Goal: Information Seeking & Learning: Learn about a topic

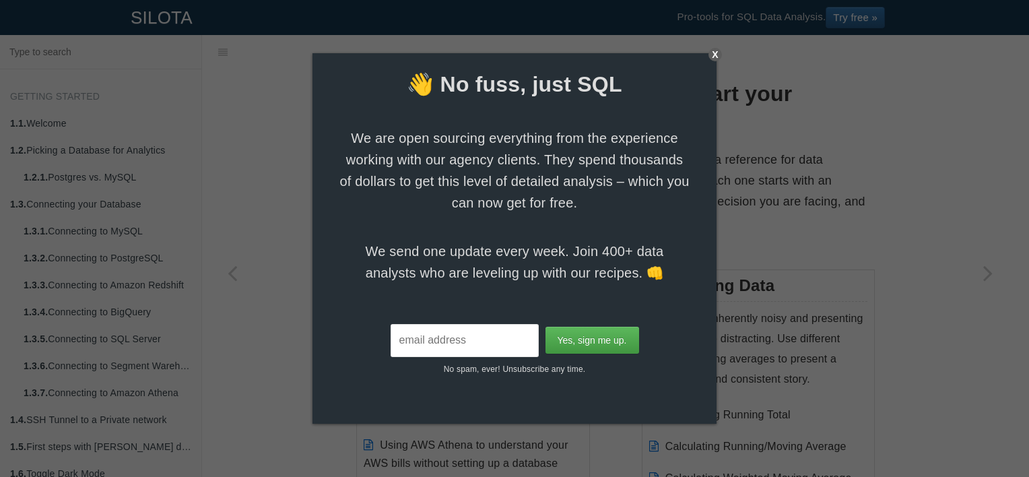
click at [485, 337] on input "email" at bounding box center [464, 340] width 148 height 33
click at [457, 344] on input "[EMAIL_ADDRESS][DOMAIN_NAME]" at bounding box center [464, 340] width 148 height 33
type input "[EMAIL_ADDRESS][DOMAIN_NAME]"
click at [578, 338] on input "Yes, sign me up." at bounding box center [592, 339] width 94 height 27
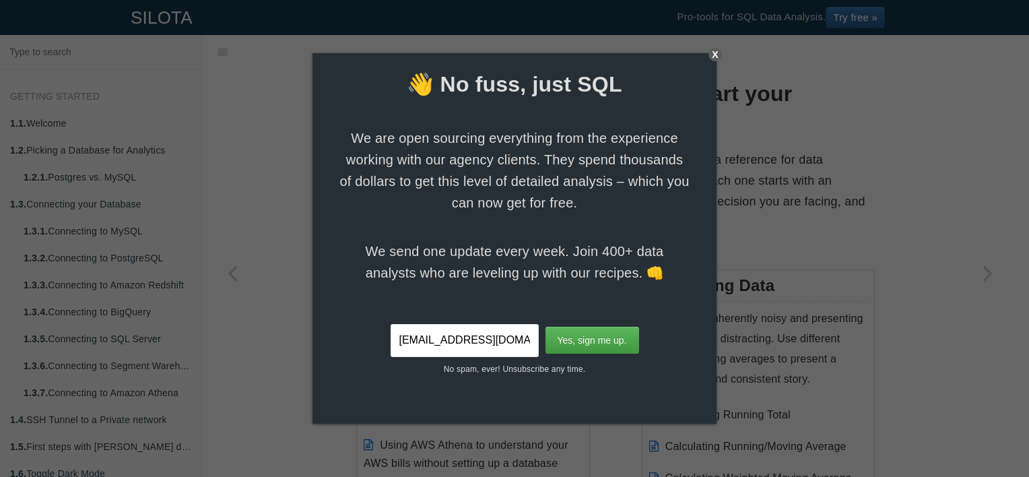
click at [716, 53] on div "X" at bounding box center [714, 54] width 13 height 13
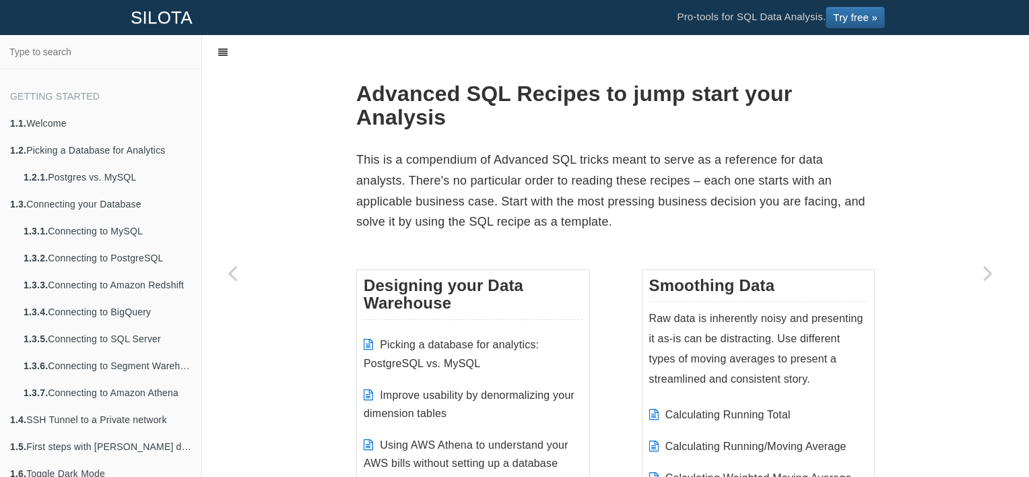
click at [226, 49] on icon at bounding box center [222, 52] width 9 height 9
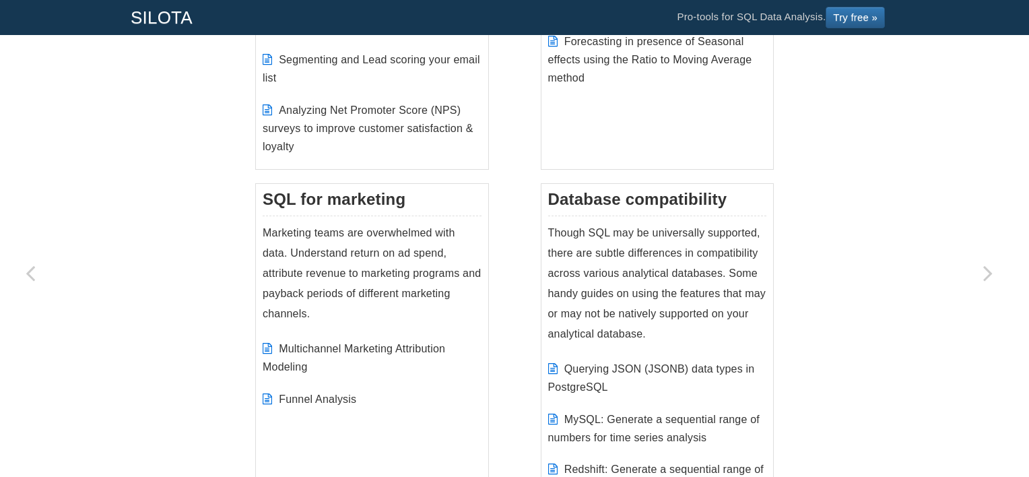
scroll to position [1613, 0]
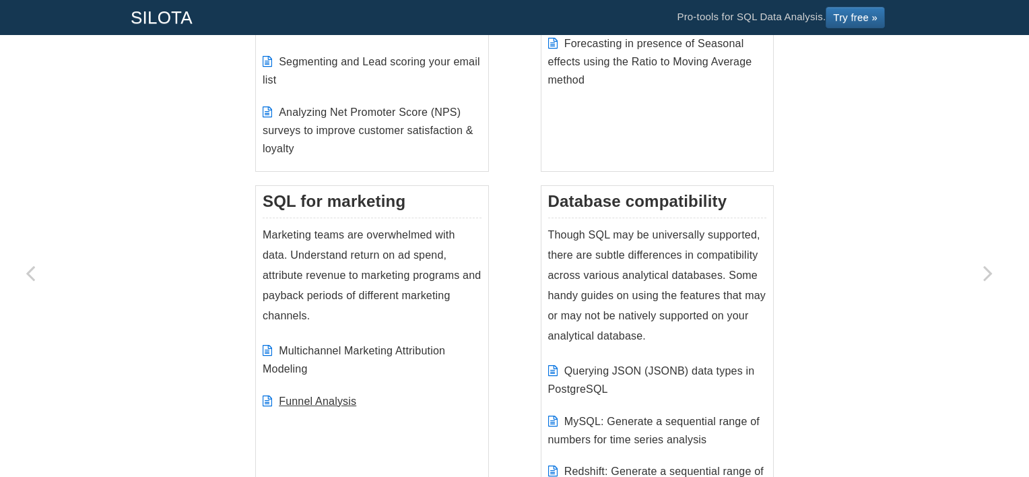
click at [342, 403] on link "Funnel Analysis" at bounding box center [317, 400] width 77 height 11
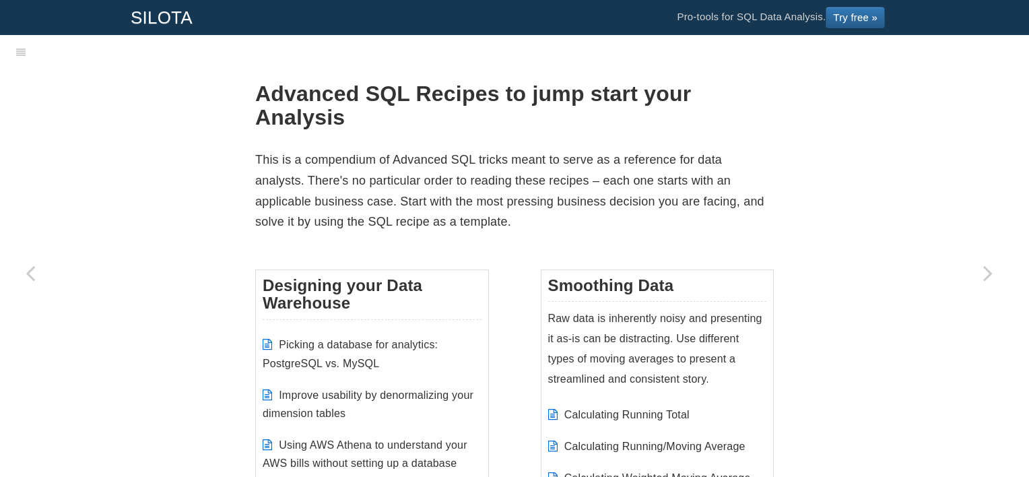
scroll to position [34, 0]
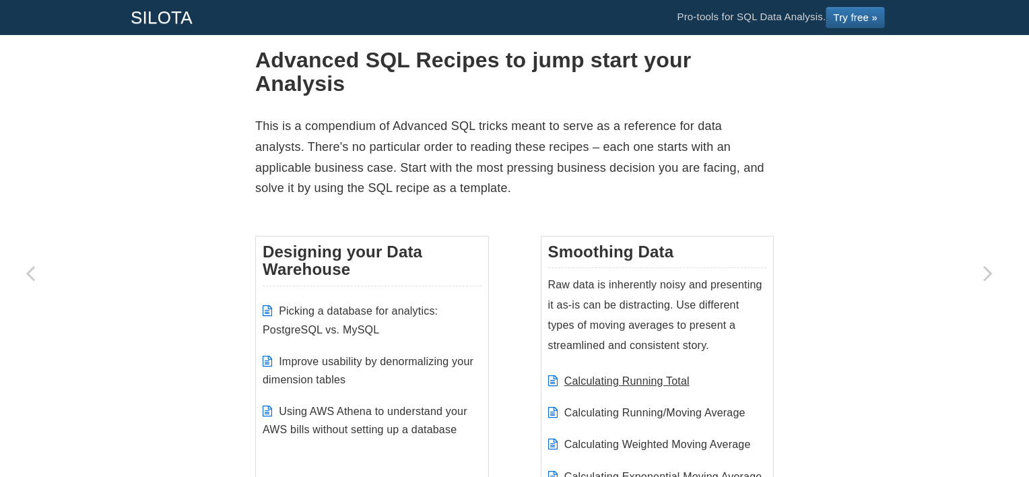
click at [652, 380] on link "Calculating Running Total" at bounding box center [626, 380] width 125 height 11
